Goal: Information Seeking & Learning: Understand process/instructions

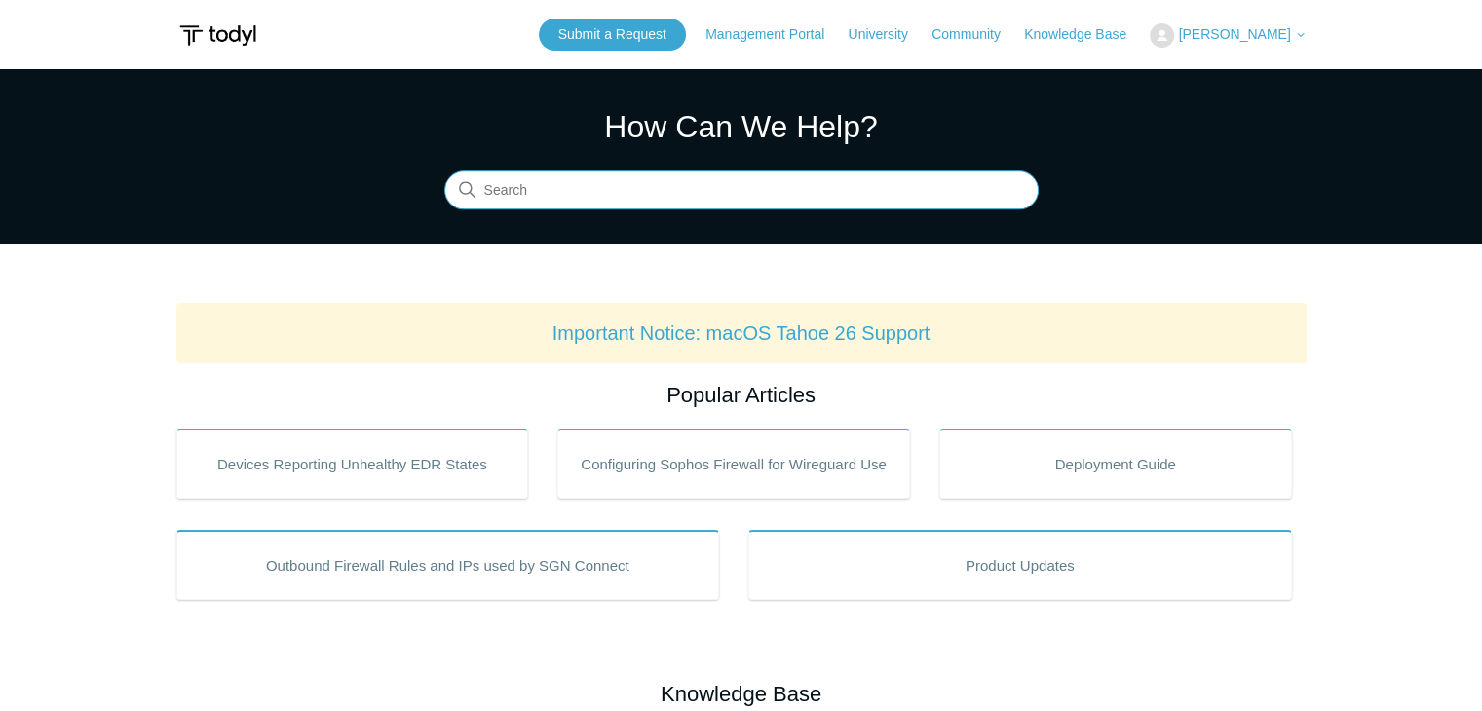
click at [577, 193] on input "Search" at bounding box center [741, 191] width 594 height 39
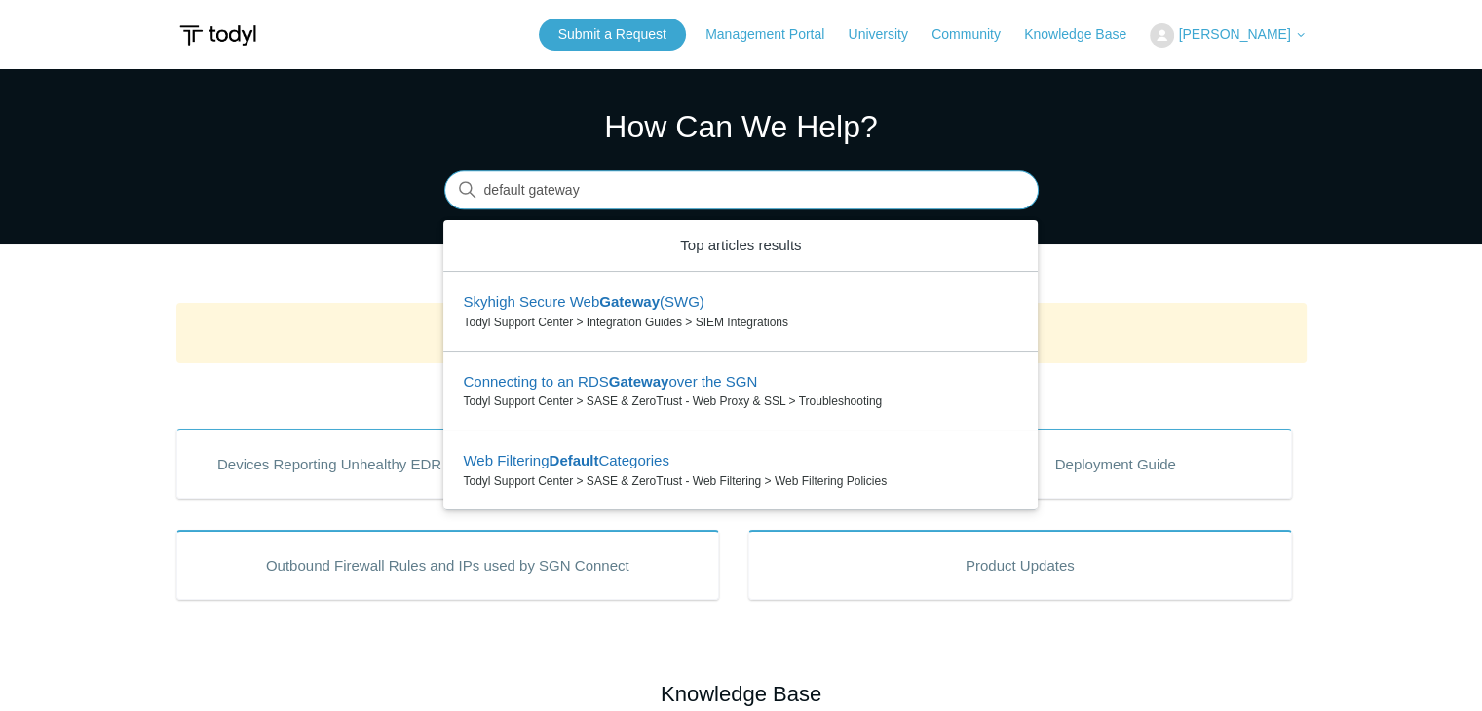
type input "default gateway"
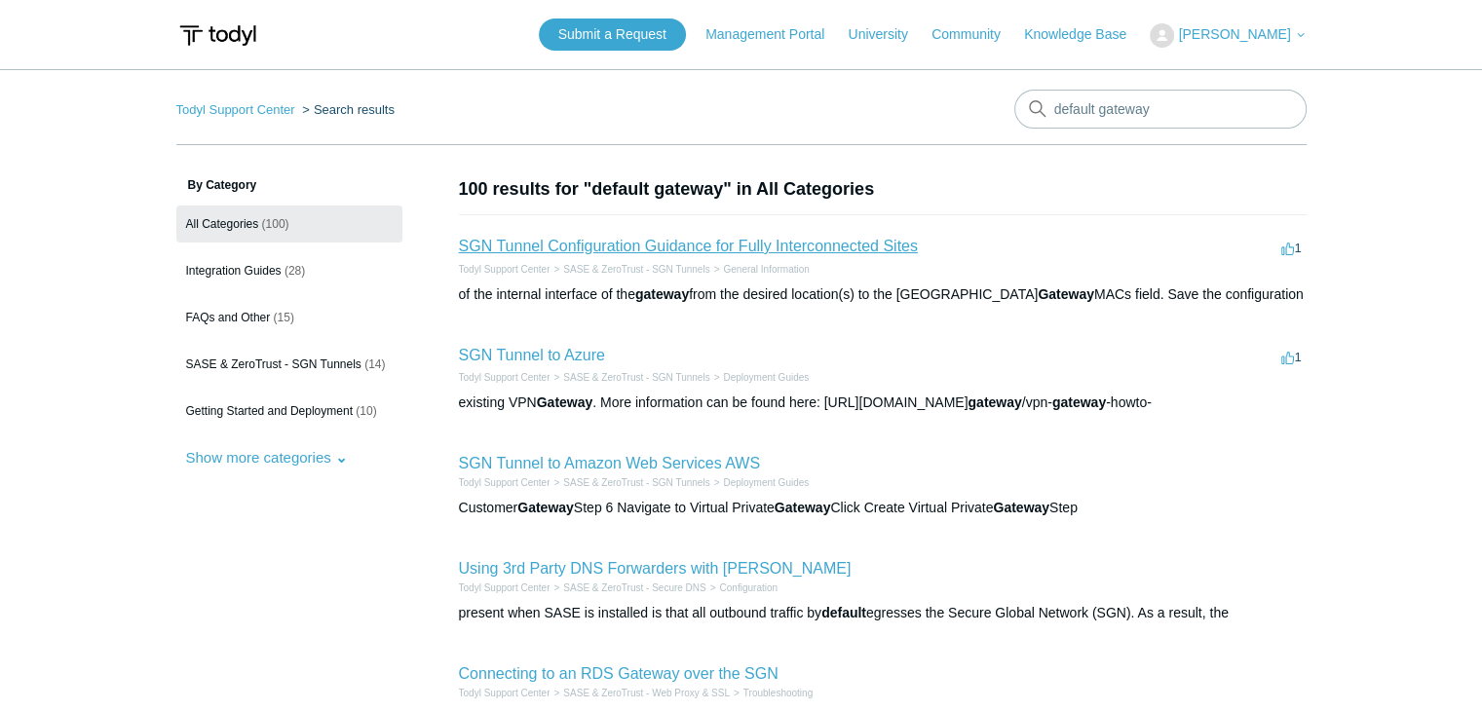
click at [574, 242] on link "SGN Tunnel Configuration Guidance for Fully Interconnected Sites" at bounding box center [688, 246] width 459 height 17
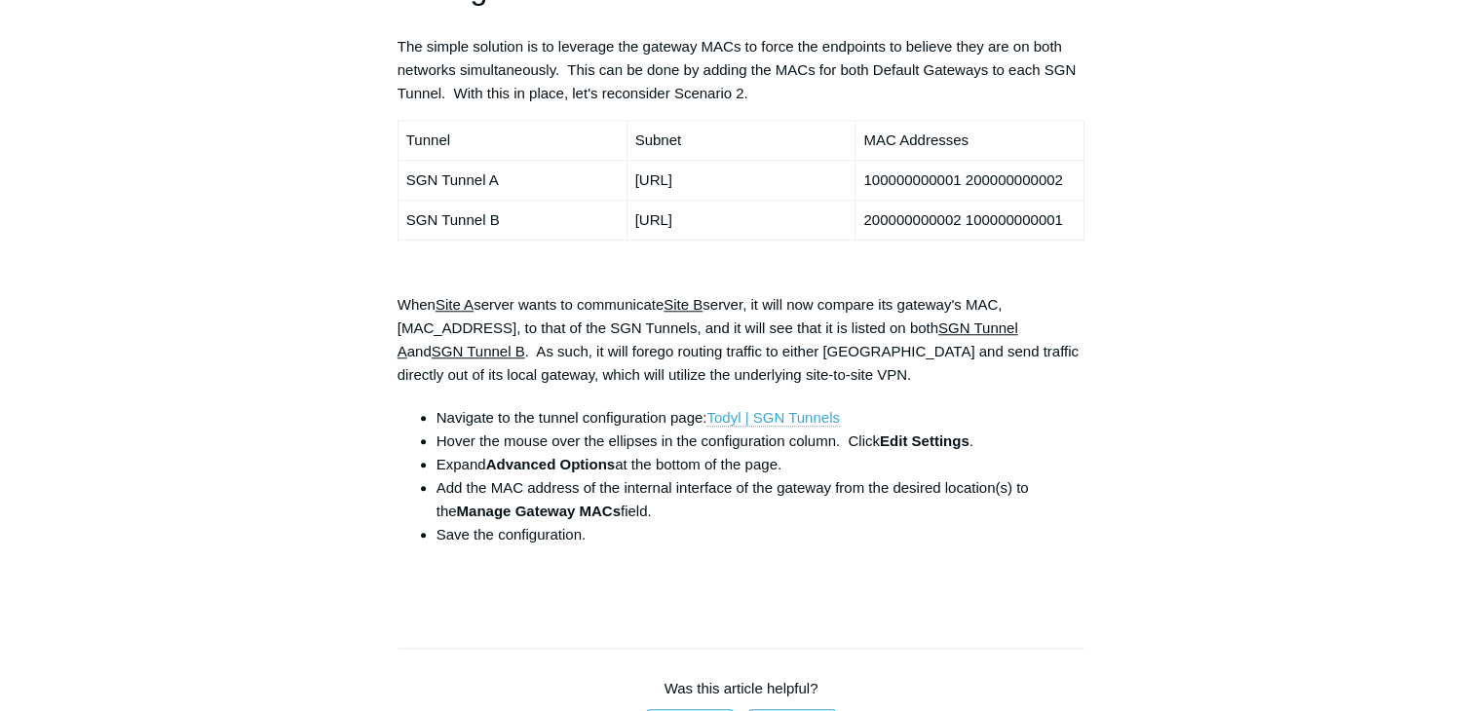
scroll to position [1559, 0]
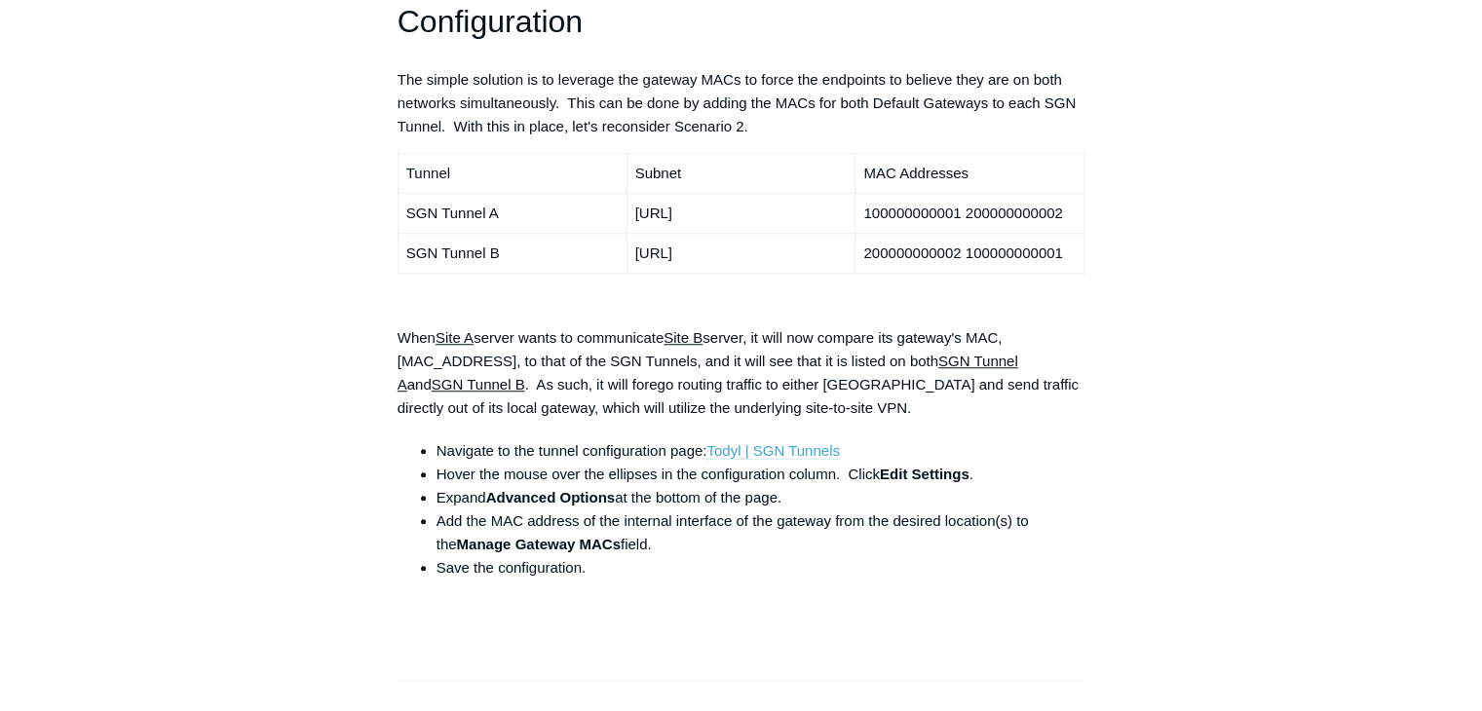
click at [744, 442] on link "Todyl | SGN Tunnels" at bounding box center [773, 451] width 133 height 18
